Goal: Navigation & Orientation: Find specific page/section

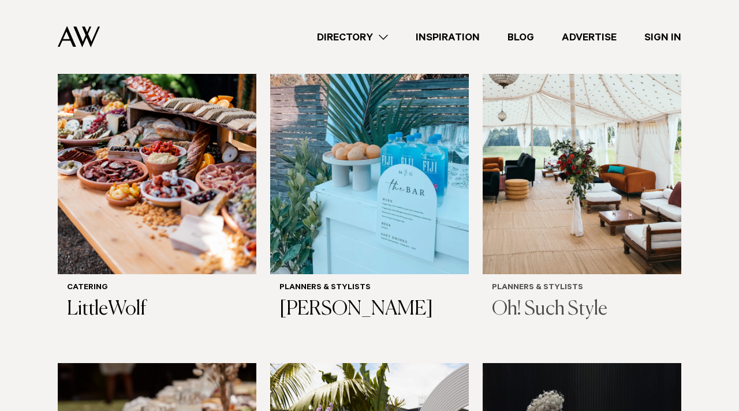
scroll to position [876, 0]
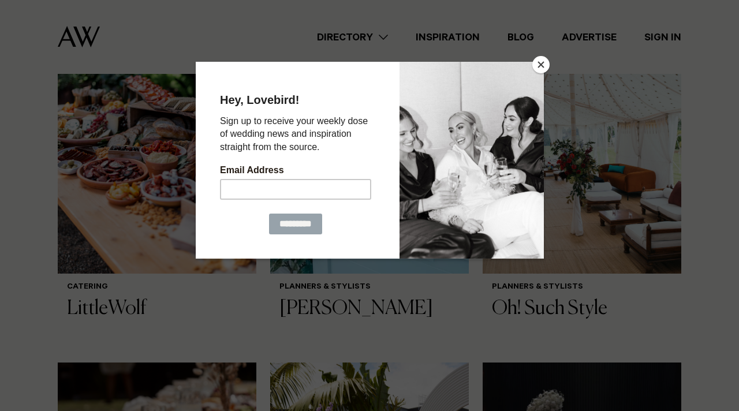
click at [542, 69] on button "Close" at bounding box center [540, 64] width 17 height 17
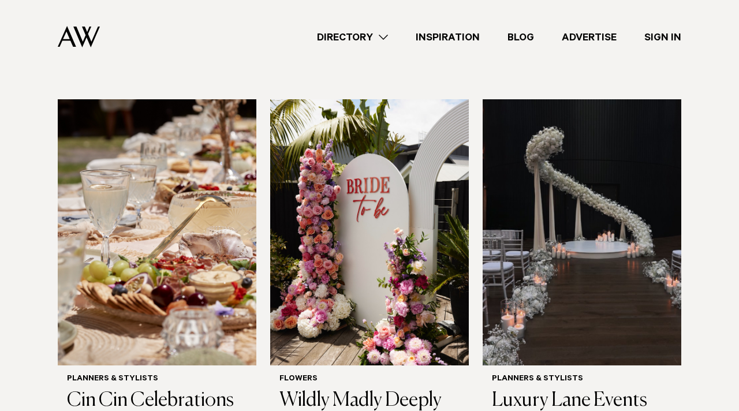
scroll to position [1142, 0]
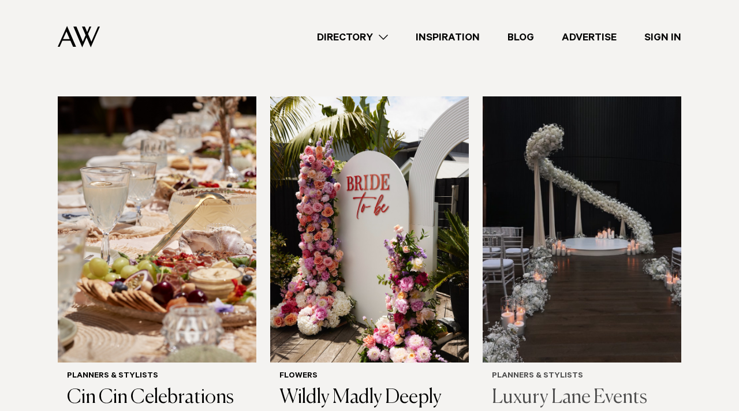
click at [580, 180] on img at bounding box center [582, 229] width 199 height 266
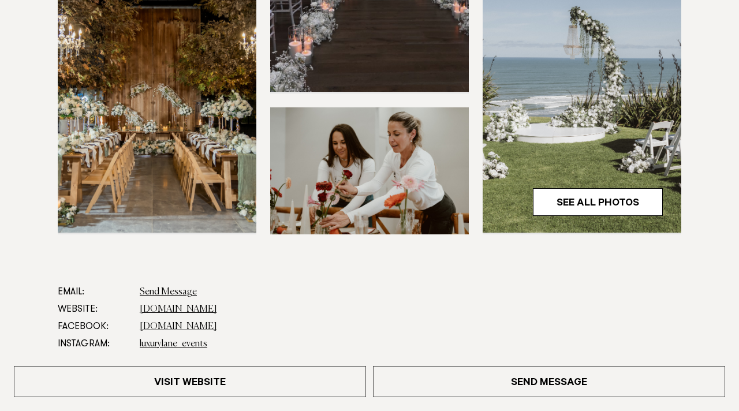
scroll to position [385, 0]
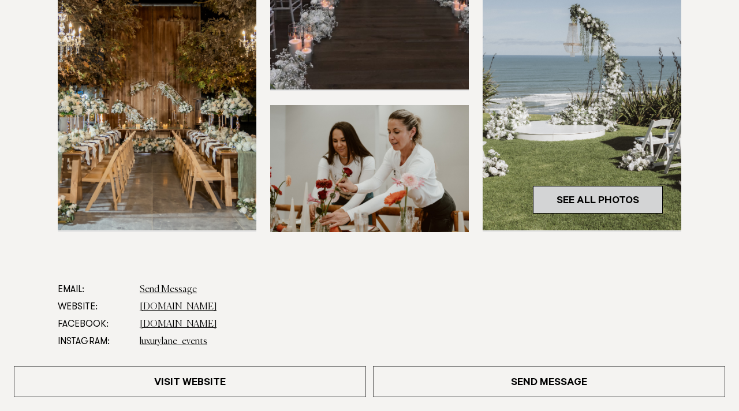
click at [588, 197] on link "See All Photos" at bounding box center [598, 200] width 130 height 28
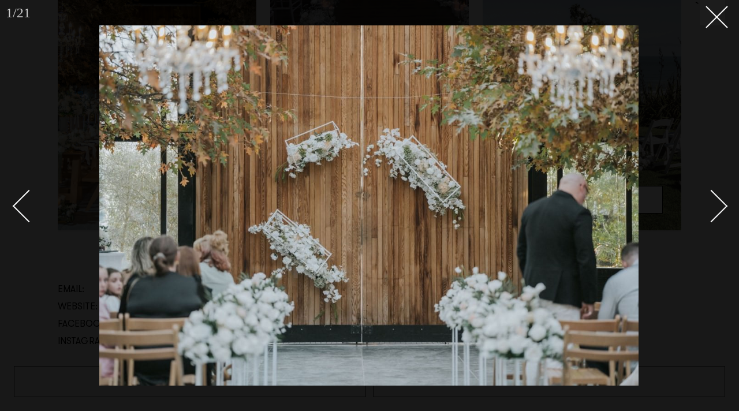
click at [719, 199] on div "Next slide" at bounding box center [711, 206] width 33 height 33
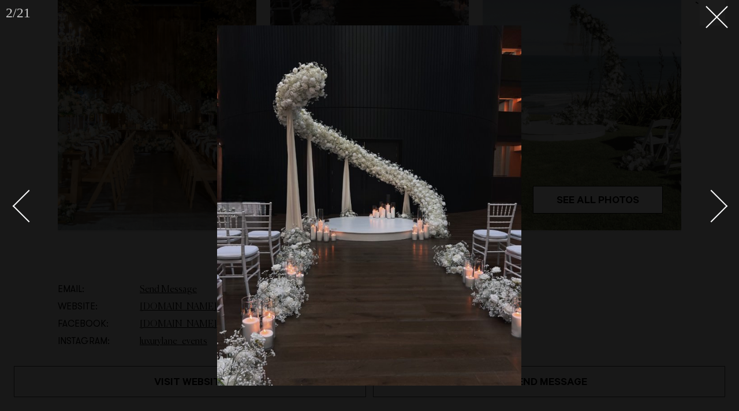
click at [719, 199] on div "Next slide" at bounding box center [711, 206] width 33 height 33
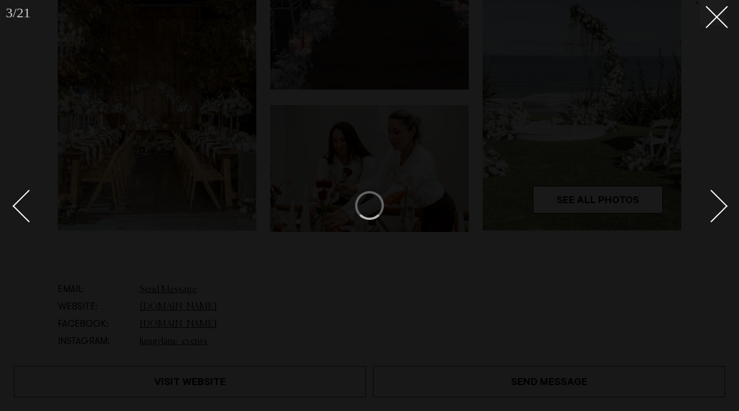
click at [715, 26] on div at bounding box center [369, 205] width 739 height 411
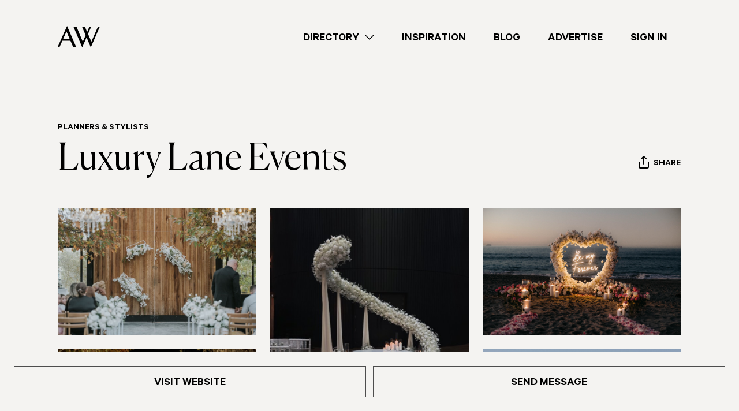
click at [345, 24] on div "Directory Hair & Makeup Flowers Venues Cakes & Sweets" at bounding box center [395, 37] width 572 height 74
click at [340, 40] on link "Directory" at bounding box center [338, 37] width 99 height 16
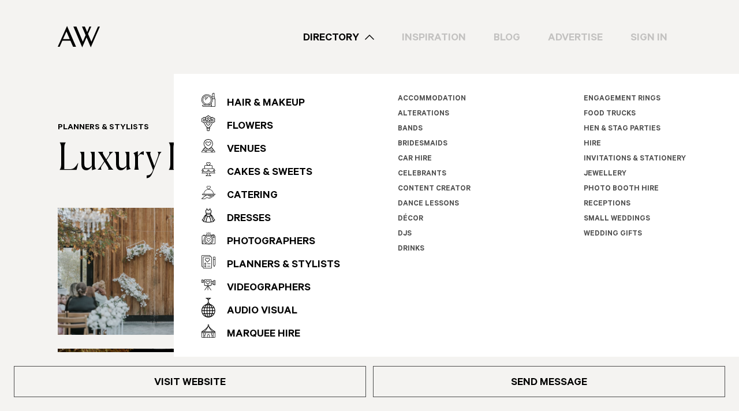
click at [340, 40] on link "Directory" at bounding box center [338, 37] width 99 height 16
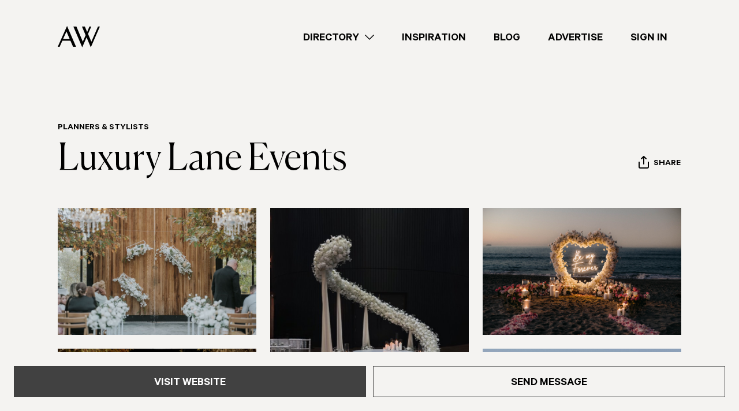
click at [309, 370] on link "Visit Website" at bounding box center [190, 381] width 352 height 31
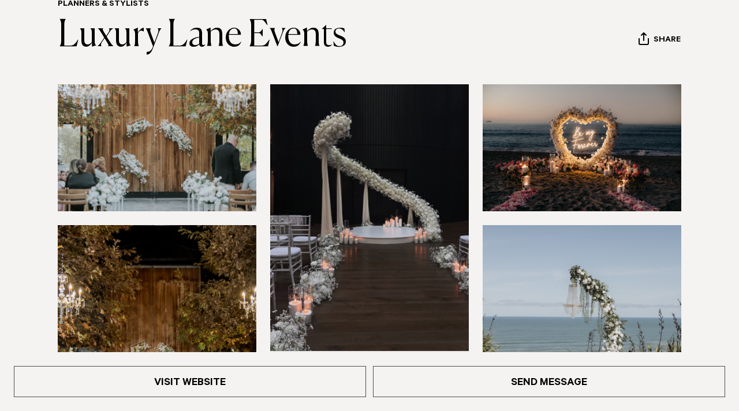
scroll to position [125, 0]
